Goal: Task Accomplishment & Management: Manage account settings

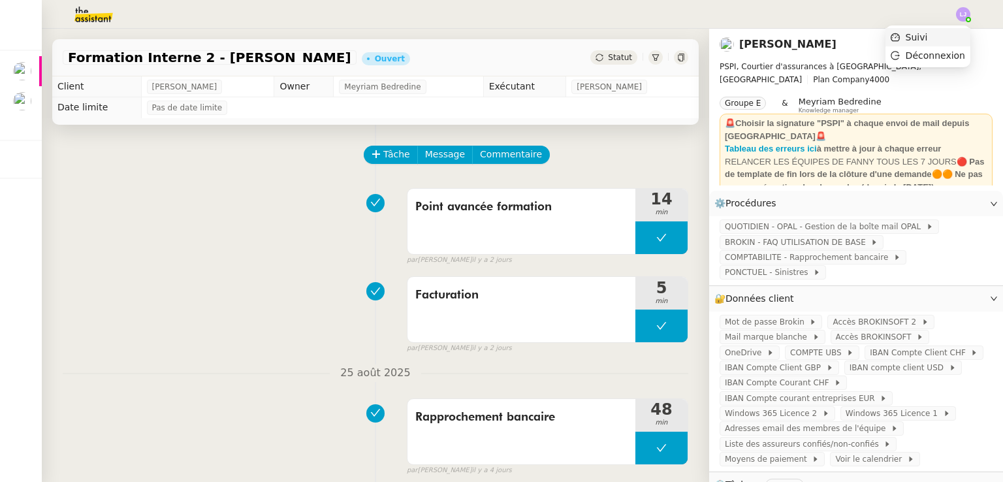
click at [956, 30] on li "Suivi" at bounding box center [928, 37] width 85 height 18
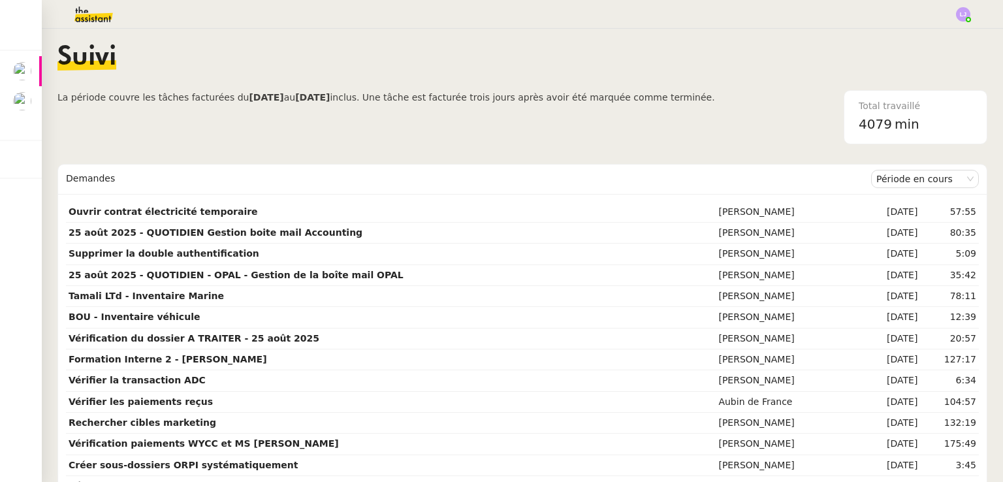
click at [108, 29] on nz-content "Suivi La période couvre les tâches facturées du [DATE] au [DATE] inclus. Une tâ…" at bounding box center [522, 255] width 930 height 453
click at [99, 14] on img at bounding box center [83, 14] width 101 height 29
